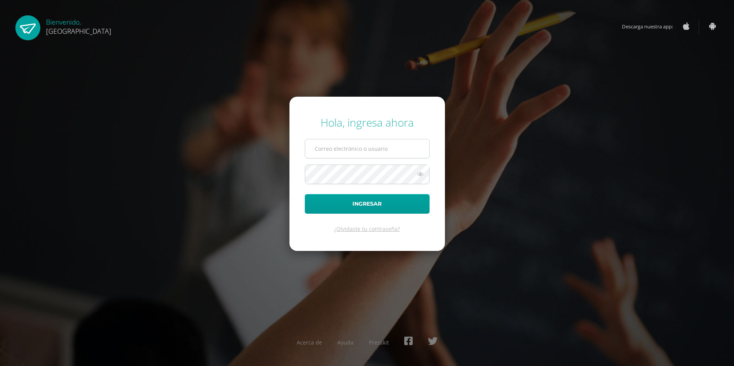
click at [364, 152] on input "text" at bounding box center [367, 148] width 124 height 19
type input "2023808@colegiobelga.edu.gt"
click at [363, 199] on button "Ingresar" at bounding box center [367, 204] width 125 height 20
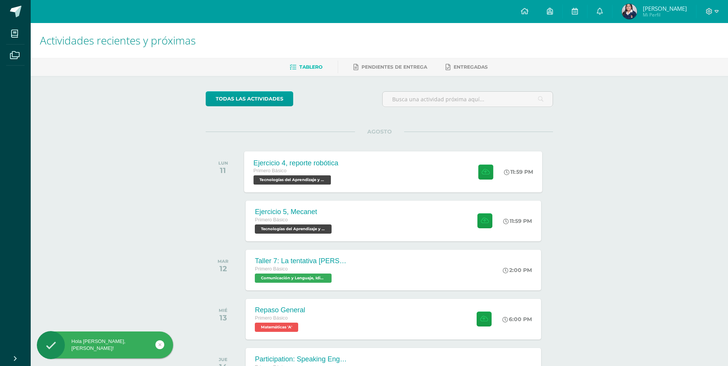
click at [355, 176] on div "Ejercicio 4, reporte robótica Primero Básico Tecnologías del Aprendizaje y la C…" at bounding box center [393, 171] width 298 height 41
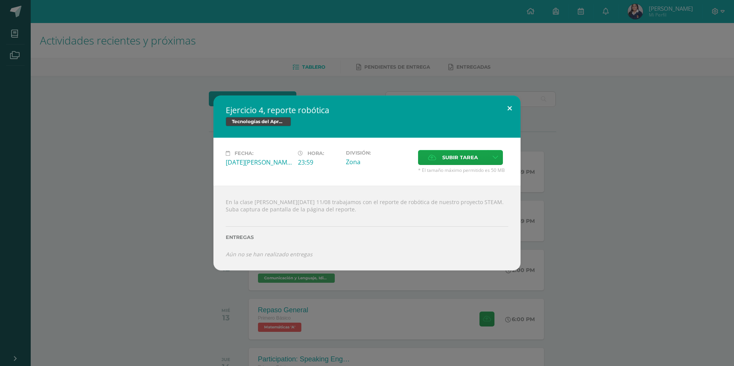
click at [513, 104] on button at bounding box center [509, 109] width 22 height 26
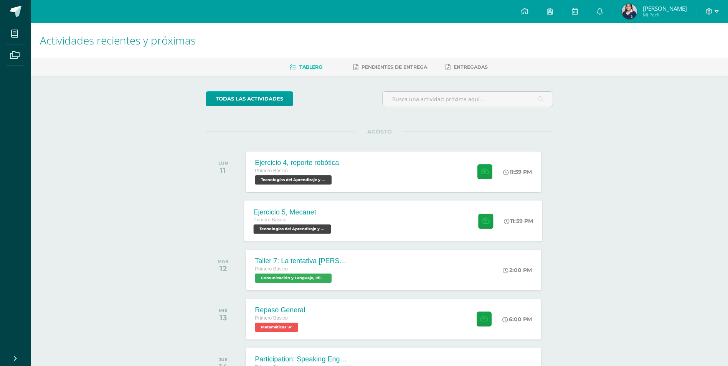
click at [359, 208] on div "Ejercicio 5, Mecanet Primero Básico Tecnologías del Aprendizaje y la Comunicaci…" at bounding box center [393, 220] width 298 height 41
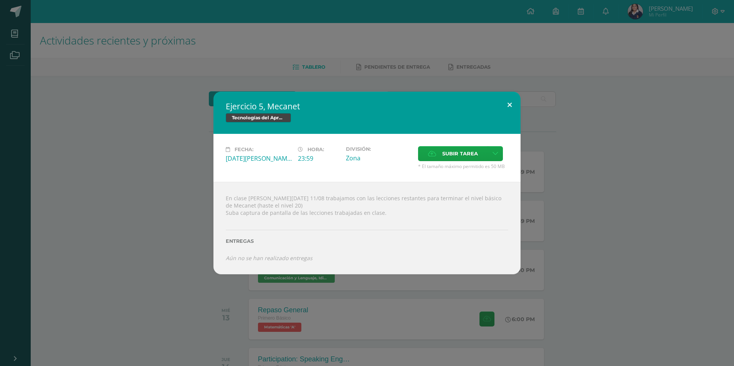
click at [511, 104] on button at bounding box center [509, 105] width 22 height 26
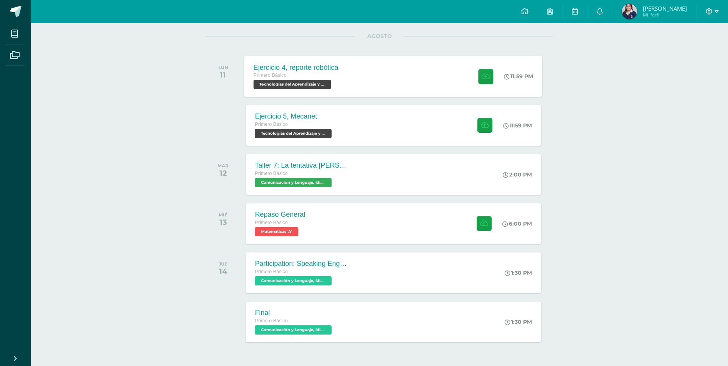
scroll to position [77, 0]
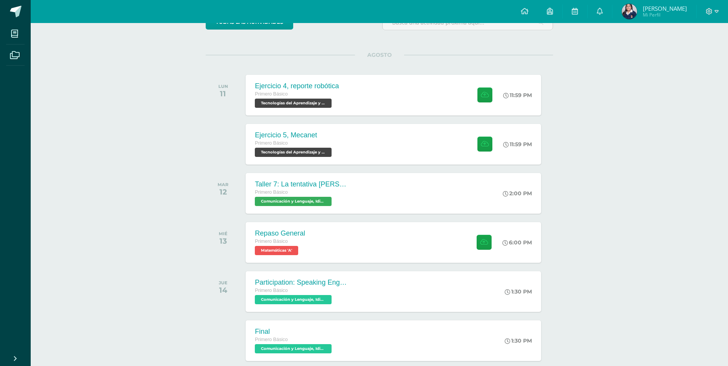
click at [652, 17] on span "Karla Susana Mi Perfil" at bounding box center [654, 11] width 68 height 15
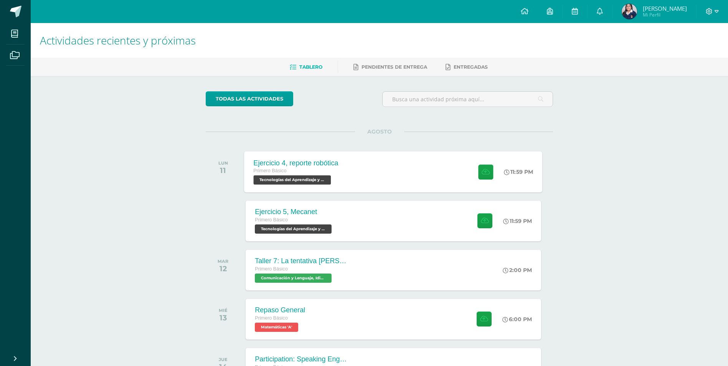
click at [298, 175] on div "Primero Básico" at bounding box center [296, 171] width 85 height 8
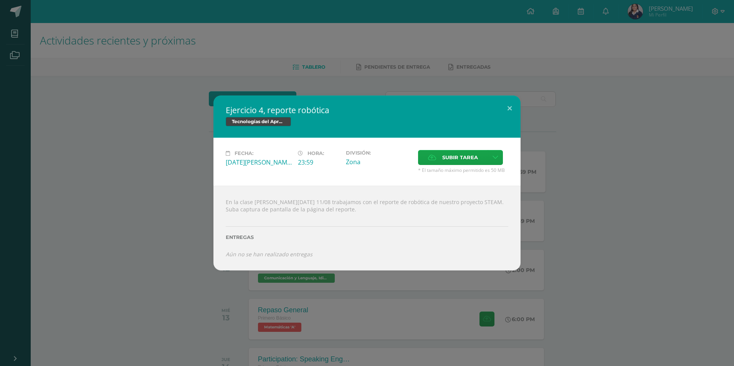
click at [200, 241] on div "Ejercicio 4, reporte robótica Tecnologías del Aprendizaje y la Comunicación Fec…" at bounding box center [366, 183] width 727 height 175
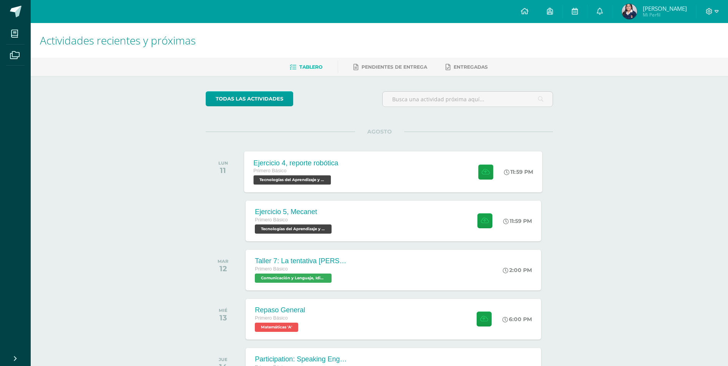
click at [367, 181] on div "Ejercicio 4, reporte robótica Primero Básico Tecnologías del Aprendizaje y la C…" at bounding box center [393, 171] width 298 height 41
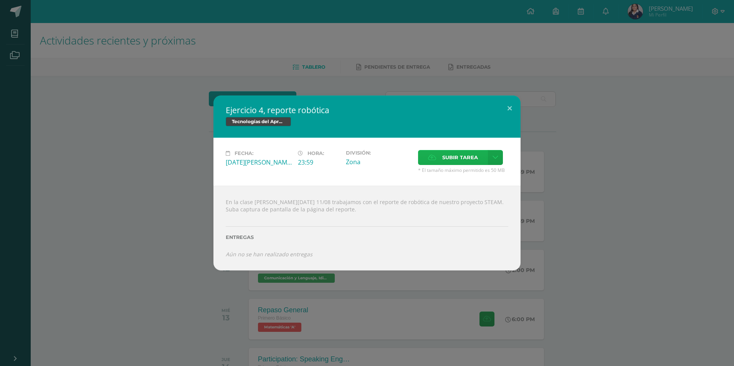
click at [448, 160] on span "Subir tarea" at bounding box center [460, 157] width 36 height 14
click at [0, 0] on input "Subir tarea" at bounding box center [0, 0] width 0 height 0
click at [446, 153] on span "Subir tarea" at bounding box center [460, 157] width 36 height 14
click at [0, 0] on input "Subir tarea" at bounding box center [0, 0] width 0 height 0
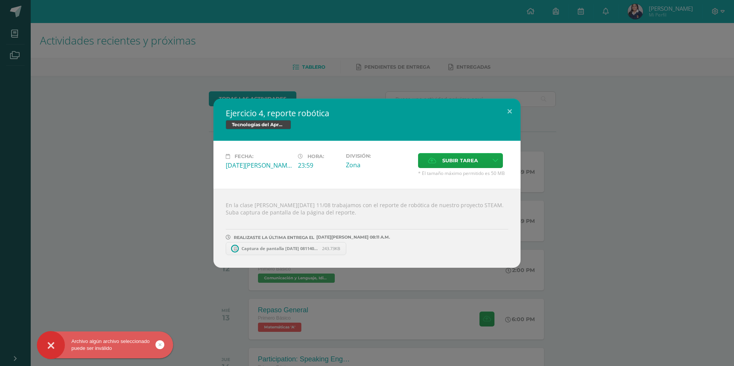
click at [284, 255] on link "Captura de pantalla 2025-08-11 081140.png 243.73KB" at bounding box center [286, 248] width 120 height 13
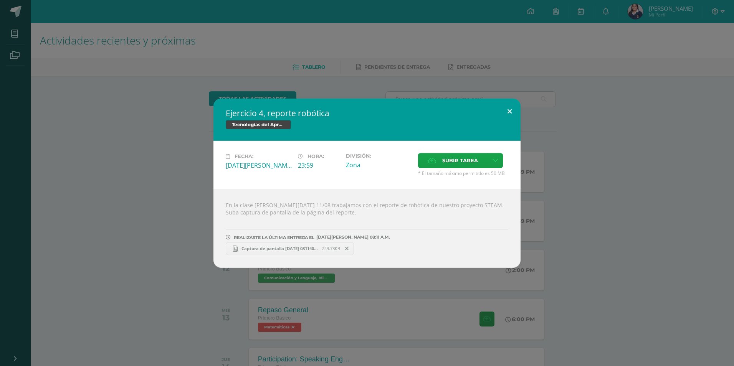
click at [514, 112] on button at bounding box center [509, 112] width 22 height 26
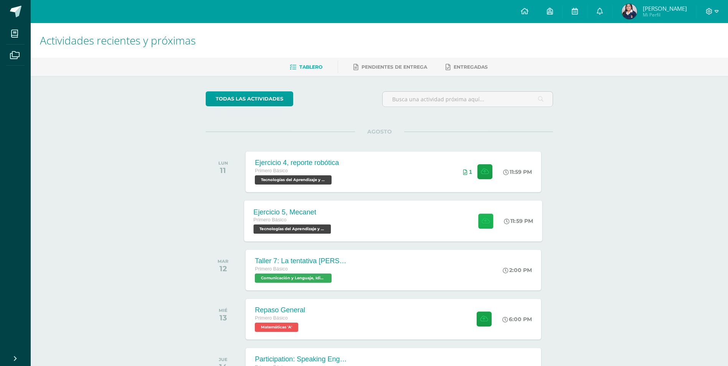
click at [484, 220] on icon at bounding box center [485, 221] width 8 height 7
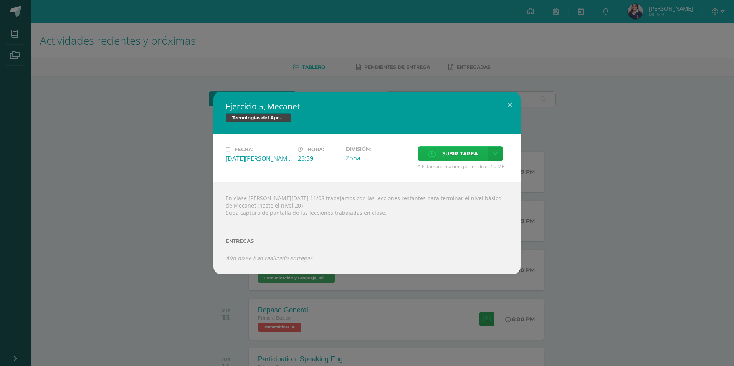
click at [443, 152] on span "Subir tarea" at bounding box center [460, 154] width 36 height 14
click at [0, 0] on input "Subir tarea" at bounding box center [0, 0] width 0 height 0
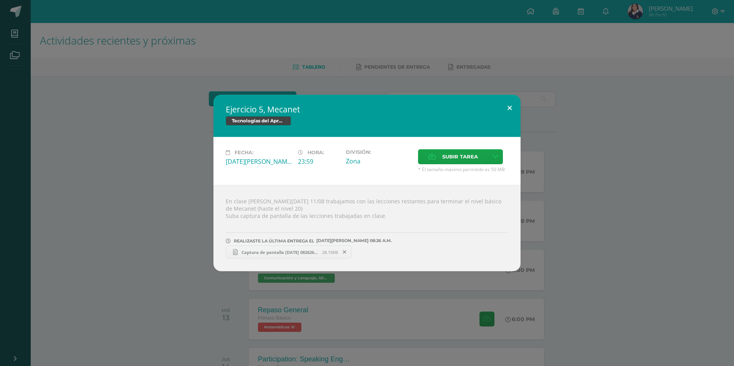
click at [508, 99] on button at bounding box center [509, 108] width 22 height 26
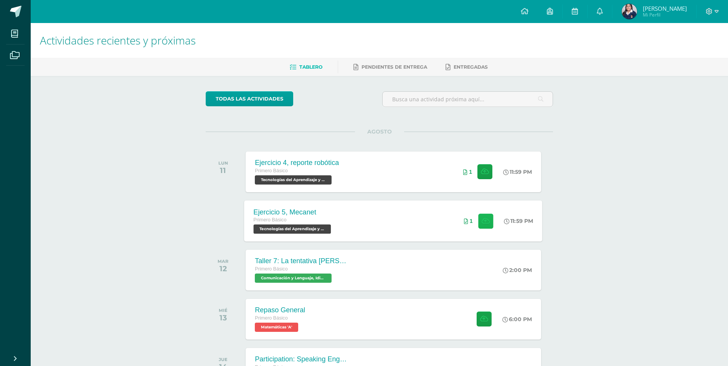
click at [489, 227] on button at bounding box center [485, 220] width 15 height 15
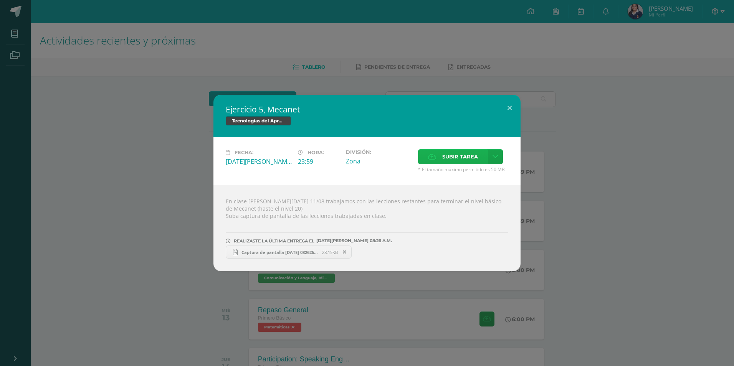
click at [432, 163] on label "Subir tarea" at bounding box center [453, 156] width 70 height 15
click at [0, 0] on input "Subir tarea" at bounding box center [0, 0] width 0 height 0
click at [399, 252] on span "Captura de pantalla 2025-08-11 083952.png" at bounding box center [407, 252] width 84 height 6
click at [509, 112] on button at bounding box center [509, 108] width 22 height 26
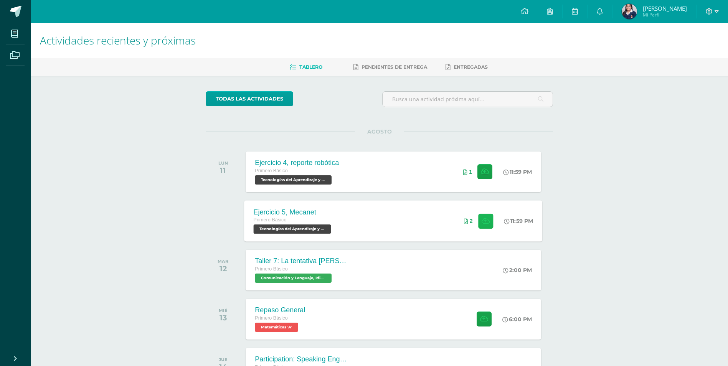
click at [484, 223] on icon at bounding box center [485, 221] width 8 height 7
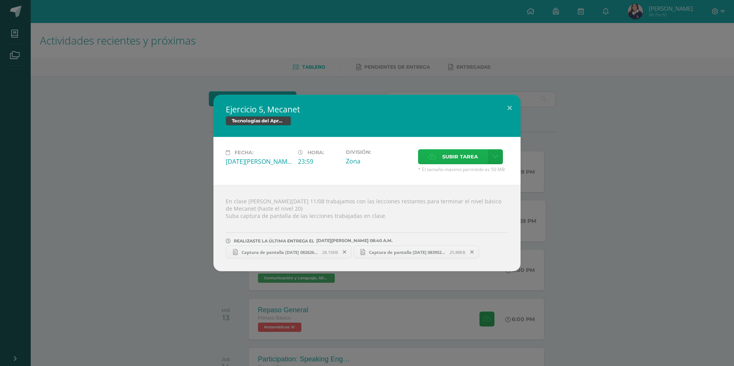
click at [437, 157] on label "Subir tarea" at bounding box center [453, 156] width 70 height 15
click at [0, 0] on input "Subir tarea" at bounding box center [0, 0] width 0 height 0
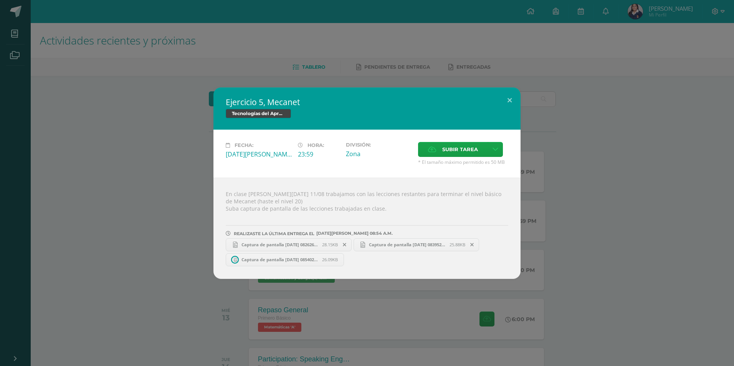
click at [303, 256] on link "Captura de pantalla 2025-08-11 085402.png 26.09KB" at bounding box center [285, 259] width 118 height 13
click at [511, 100] on button at bounding box center [509, 100] width 22 height 26
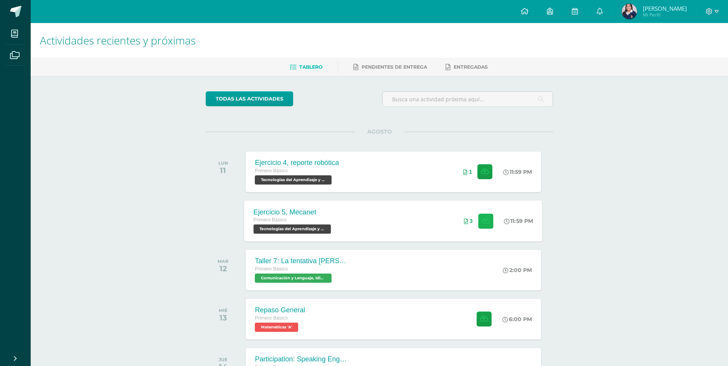
click at [481, 224] on icon at bounding box center [485, 221] width 8 height 7
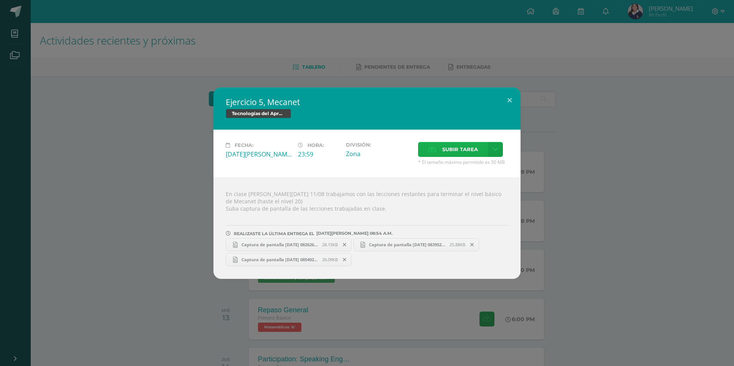
click at [429, 142] on label "Subir tarea" at bounding box center [453, 149] width 70 height 15
click at [0, 0] on input "Subir tarea" at bounding box center [0, 0] width 0 height 0
click at [512, 99] on button at bounding box center [509, 100] width 22 height 26
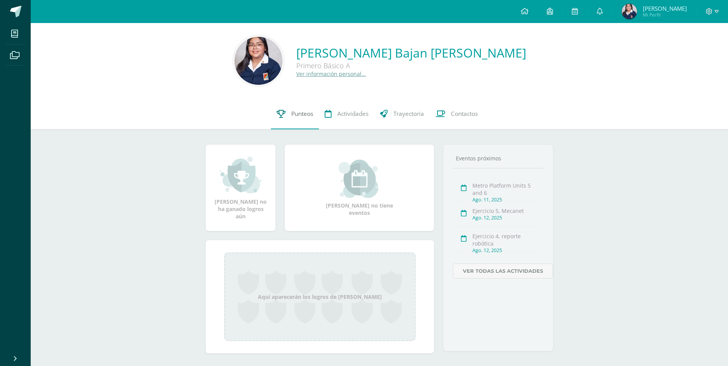
click at [300, 114] on span "Punteos" at bounding box center [302, 114] width 22 height 8
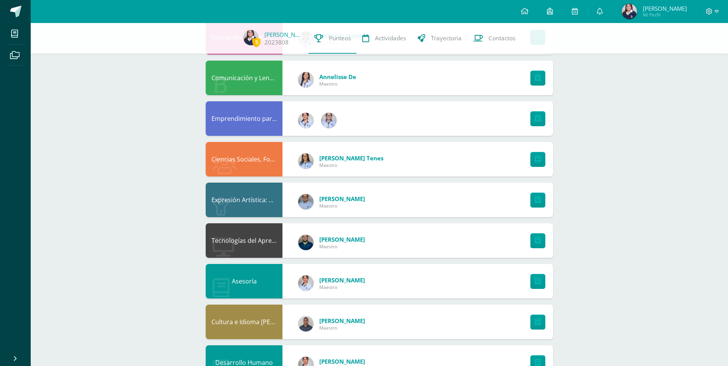
scroll to position [269, 0]
